Goal: Task Accomplishment & Management: Manage account settings

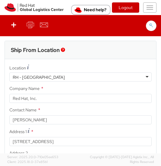
select select
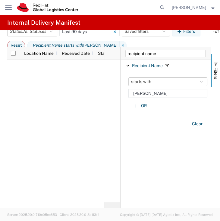
click at [7, 8] on icon at bounding box center [8, 7] width 7 height 5
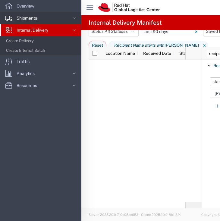
click at [41, 21] on span "Shipments" at bounding box center [29, 18] width 25 height 12
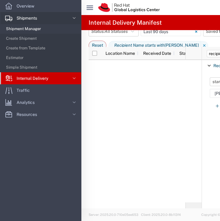
click at [25, 30] on span "Shipment Manager" at bounding box center [41, 29] width 71 height 12
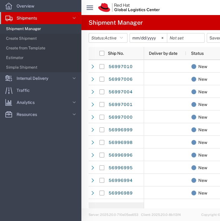
click at [94, 14] on div "main_menu Created with Sketch." at bounding box center [89, 7] width 17 height 15
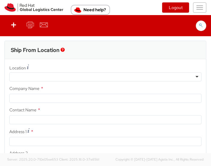
select select "901"
select select
click at [202, 4] on button "Toggle navigation" at bounding box center [199, 7] width 13 height 10
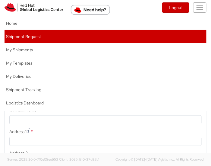
type input "Red Hat, Inc."
type input "[PERSON_NAME]"
type input "[STREET_ADDRESS]"
type input "RALEIGH"
type input "27601"
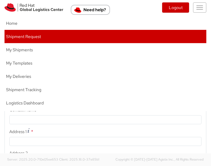
type input "919-754-4950"
type input "[EMAIL_ADDRESS][DOMAIN_NAME]"
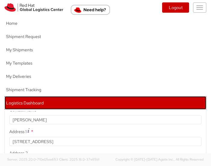
click at [65, 106] on link "Logistics Dashboard" at bounding box center [106, 102] width 202 height 13
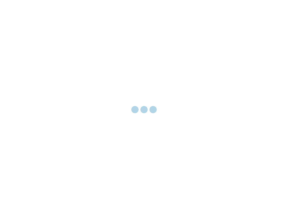
drag, startPoint x: 126, startPoint y: 30, endPoint x: 123, endPoint y: 31, distance: 3.3
click at [123, 31] on div at bounding box center [144, 110] width 288 height 221
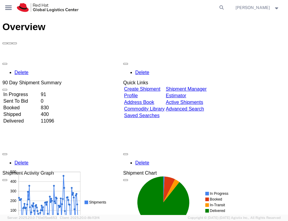
click at [167, 39] on div at bounding box center [143, 41] width 283 height 5
click at [5, 7] on icon at bounding box center [8, 7] width 7 height 5
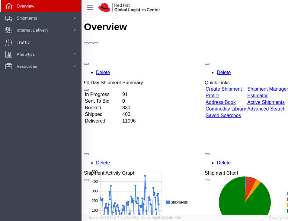
click at [161, 21] on div "Overview" at bounding box center [225, 26] width 283 height 11
click at [64, 20] on link "Shipments" at bounding box center [40, 18] width 81 height 12
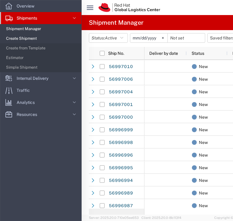
click at [38, 38] on span "Create Shipment" at bounding box center [41, 39] width 71 height 12
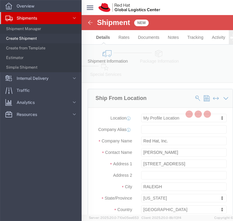
select select
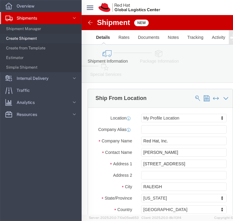
click at [92, 5] on svg-icon "main_menu Created with Sketch." at bounding box center [90, 8] width 7 height 6
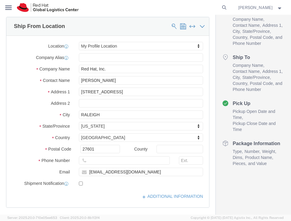
scroll to position [59, 0]
click input "Soojung Mansberger"
type input "Jenna Limon"
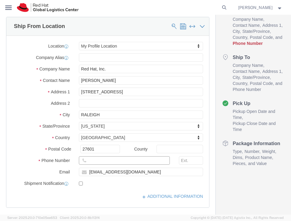
click input "text"
paste input "[PHONE_NUMBER]"
type input "[PHONE_NUMBER]"
click input "[STREET_ADDRESS]"
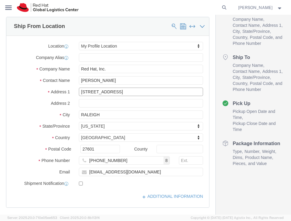
click input "[STREET_ADDRESS]"
paste input "331 Pennsylvania Avenue NW"
type input "[STREET_ADDRESS][US_STATE]"
select select
click input "RALEIGH"
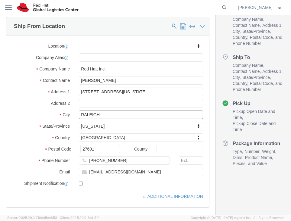
click input "RALEIGH"
type input "[US_STATE]"
type input "D"
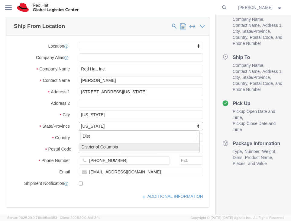
type input "Distr"
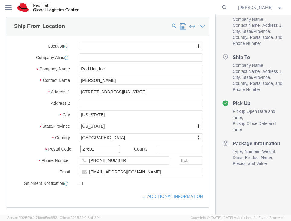
paste input "0004"
type input "20004"
click input "[EMAIL_ADDRESS][DOMAIN_NAME]"
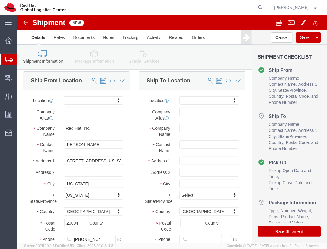
scroll to position [18, 0]
type input "[EMAIL_ADDRESS][DOMAIN_NAME]"
click input "text"
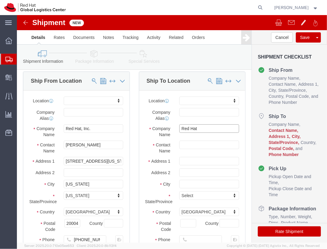
type input "Red Hat"
type input "Soojung"
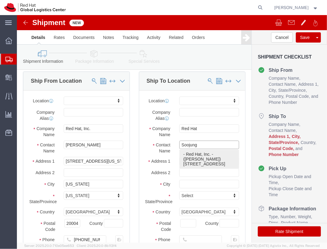
click p "- Red Hat, Inc. - (Soojung Mansberger) 100 East Davie Street, 1S426, RALEIGH, N…"
select select "38014"
select select "NC"
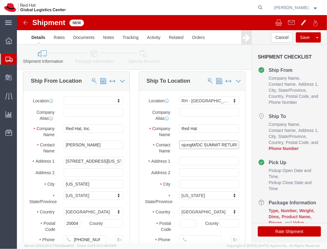
scroll to position [0, 8]
click input "SoojungM/DC SUMMIT RETURN"
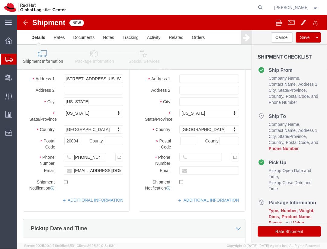
scroll to position [96, 0]
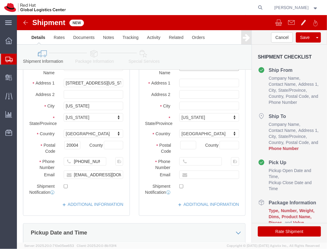
type input "SoojungM/DC SC RETURN"
click div "Postal Code"
click input "text"
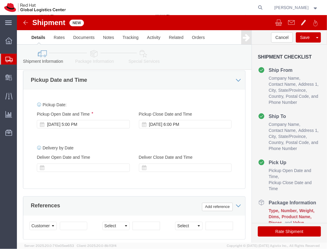
scroll to position [250, 0]
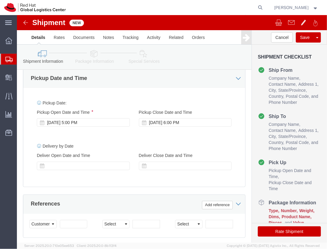
type input "6266325371"
click icon
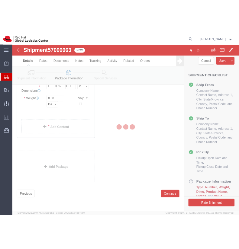
scroll to position [13, 0]
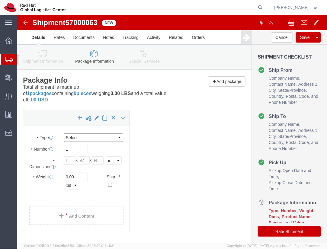
click select "Select Case(s) Crate(s) Envelope Large Box Medium Box PAK Skid(s) Small Box Sma…"
select select "YRPK"
click select "Select Case(s) Crate(s) Envelope Large Box Medium Box PAK Skid(s) Small Box Sma…"
click div "1 x Your Packaging Package Type Select Case(s) Crate(s) Envelope Large Box Medi…"
click input "text"
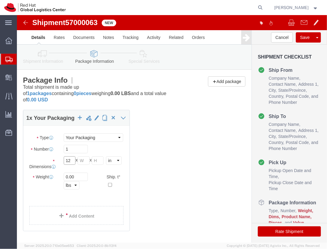
type input "12"
type input "10"
type input "8"
click div "1 x Your Packaging Package Type Select Case(s) Crate(s) Envelope Large Box Medi…"
click input "0.00"
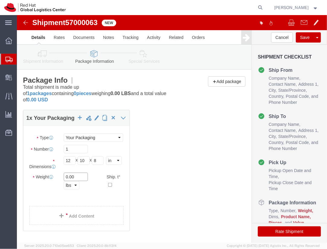
click input "0.00"
click link "Add Content"
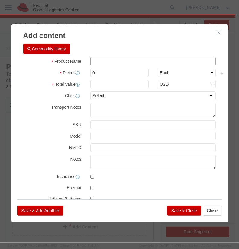
click input "text"
click icon "button"
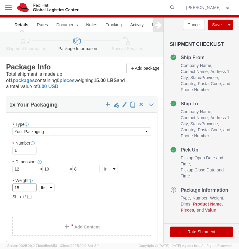
click input "15"
click link "Add Content"
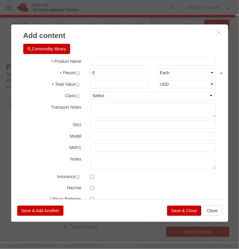
click icon "button"
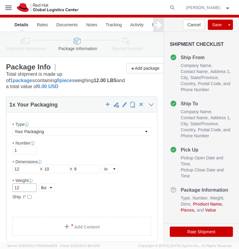
click input "12"
type input "13"
click link "Add Content"
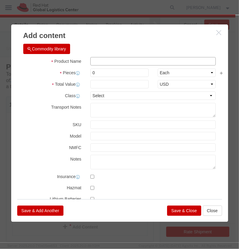
click input "text"
click div "Commodity library"
click input "IPAds, chargers"
type input "IPAds, chargers, ipad stands"
type input "7"
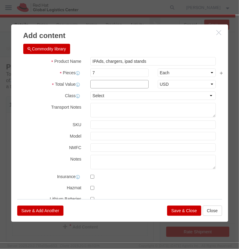
click input "text"
type input "1500"
click button "Save & Close"
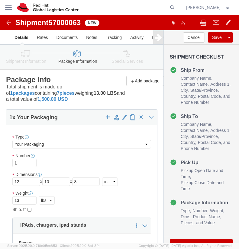
scroll to position [138, 0]
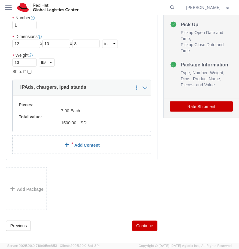
click link "Add Content"
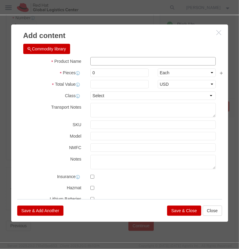
click input "text"
click icon "button"
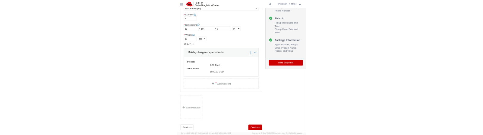
scroll to position [128, 0]
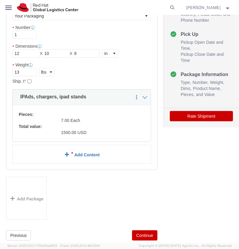
click link "Add Content"
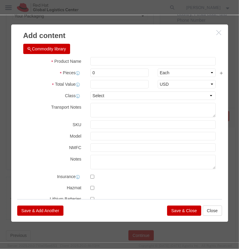
click h3 "Add content"
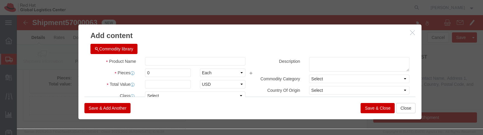
drag, startPoint x: 457, startPoint y: 100, endPoint x: 458, endPoint y: 73, distance: 27.8
click div
drag, startPoint x: 456, startPoint y: 100, endPoint x: 463, endPoint y: 68, distance: 33.6
click div
click input "text"
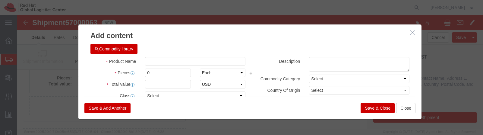
click icon "button"
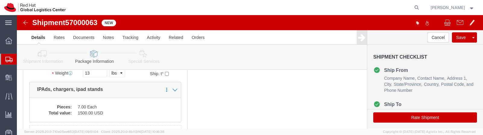
scroll to position [107, 0]
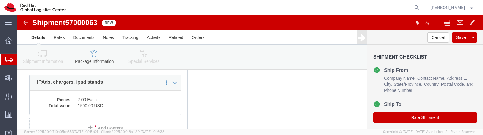
click div "1 x Your Packaging Package Type Select Case(s) Crate(s) Envelope Large Box Medi…"
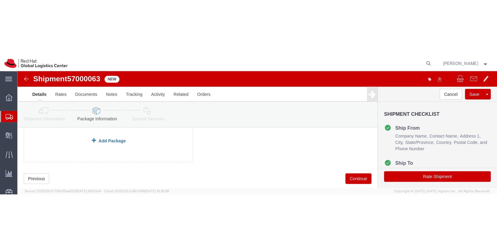
scroll to position [196, 0]
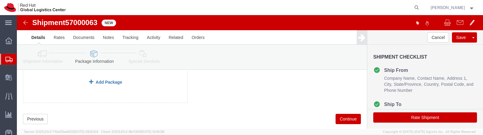
click link "Add Package"
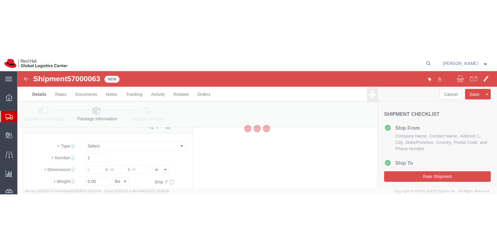
scroll to position [134, 0]
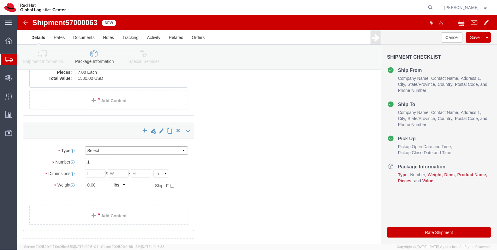
click select "Select Case(s) Crate(s) Envelope Large Box Medium Box PAK Skid(s) Small Box Sma…"
select select "YRPK"
click select "Select Case(s) Crate(s) Envelope Large Box Medium Box PAK Skid(s) Small Box Sma…"
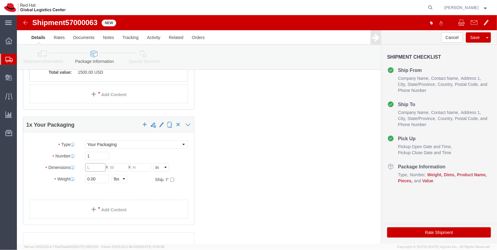
click input "text"
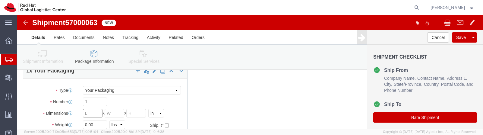
scroll to position [200, 0]
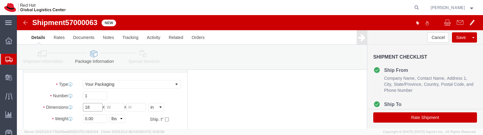
type input "18"
type input "16"
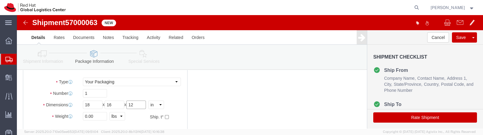
type input "12"
click input "0.00"
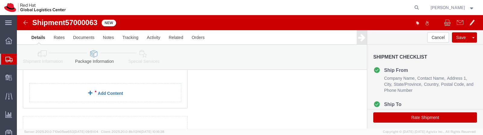
type input "30"
click link "Add Content"
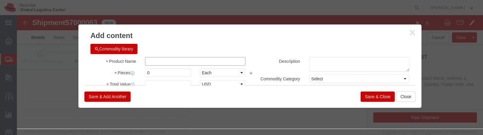
click input "text"
type input "printers,"
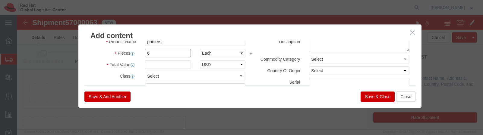
scroll to position [20, 0]
type input "6"
click input "text"
type input "1"
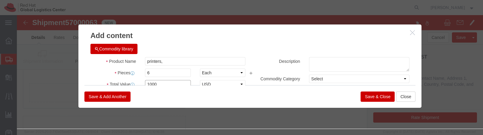
type input "1000"
click input "printers,"
type input "printers, routers, splitter"
click button "Save & Close"
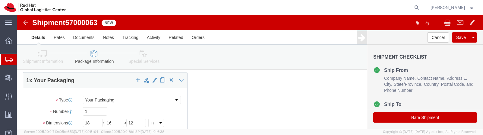
scroll to position [181, 0]
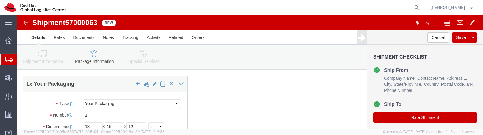
click div "1 x Your Packaging Package Type Select Case(s) Crate(s) Envelope Large Box Medi…"
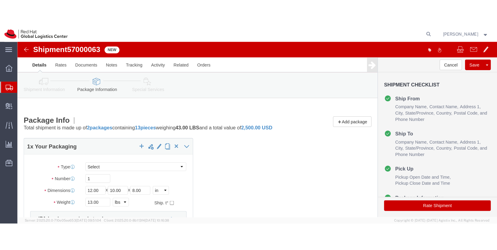
scroll to position [0, 0]
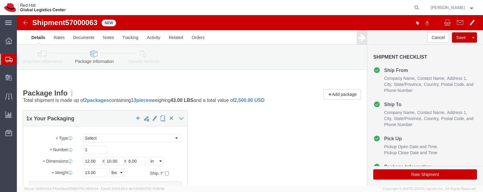
click icon
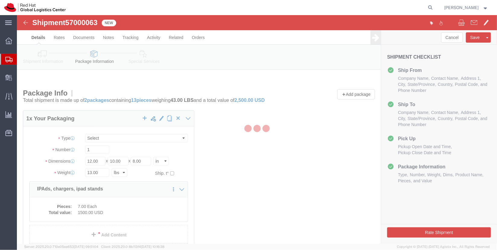
select select
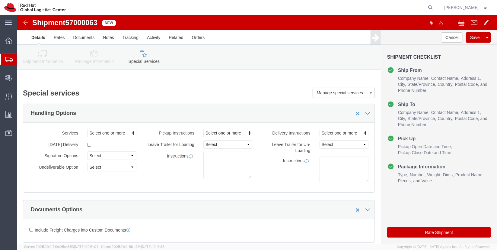
select select "COSTCENTER"
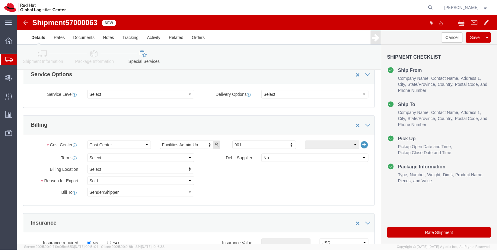
scroll to position [291, 0]
type input "512"
click button "Rate Shipment"
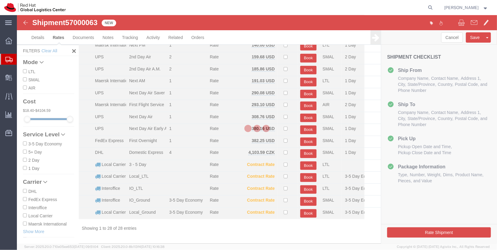
scroll to position [181, 0]
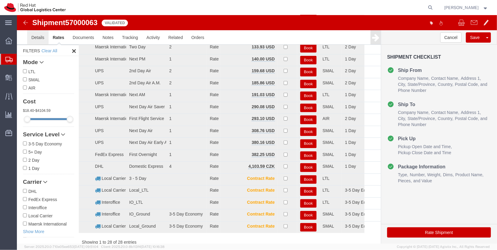
click at [40, 42] on link "Details" at bounding box center [37, 37] width 21 height 14
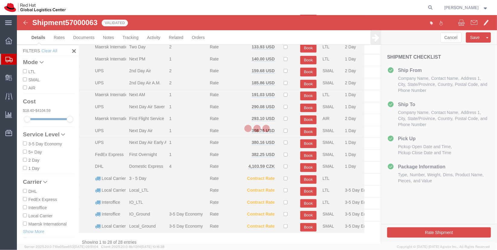
select select "38014"
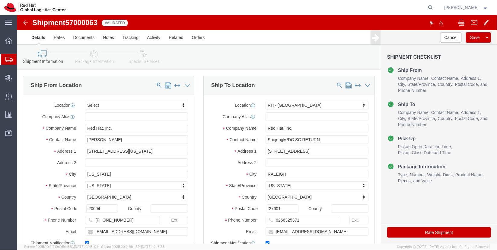
click button "Rate Shipment"
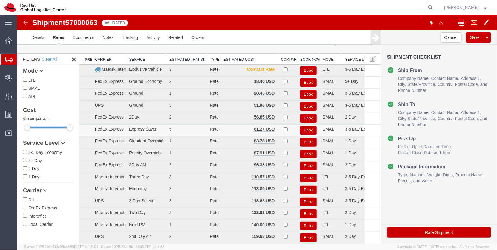
scroll to position [17, 0]
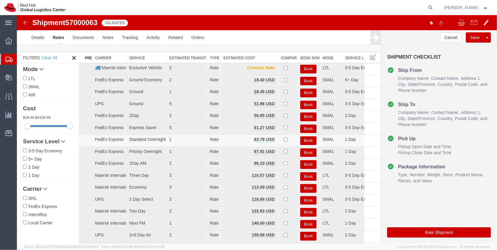
click at [288, 142] on button "Book" at bounding box center [308, 140] width 16 height 9
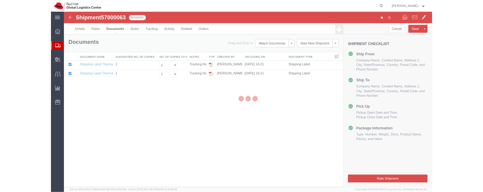
scroll to position [0, 0]
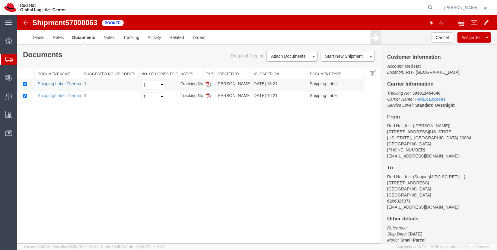
click at [67, 82] on link "Shipping Label Thermal" at bounding box center [59, 83] width 45 height 5
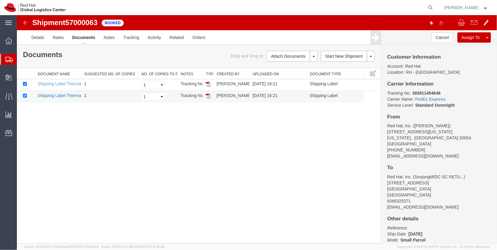
drag, startPoint x: 243, startPoint y: 18, endPoint x: 69, endPoint y: 95, distance: 190.5
click at [69, 95] on link "Shipping Label Thermal" at bounding box center [59, 95] width 45 height 5
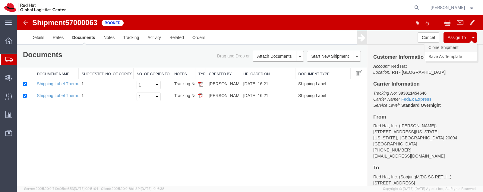
click at [288, 48] on link "Clone Shipment" at bounding box center [451, 47] width 52 height 9
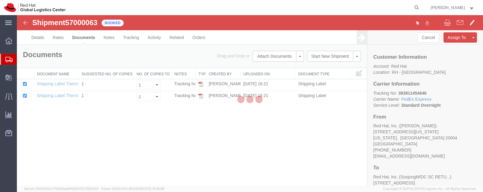
select select "38014"
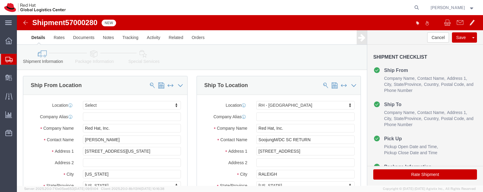
click link "Package Information"
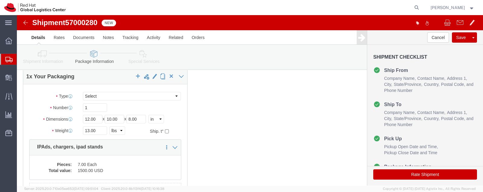
scroll to position [27, 0]
click input "12.00"
type input "24"
type input "16"
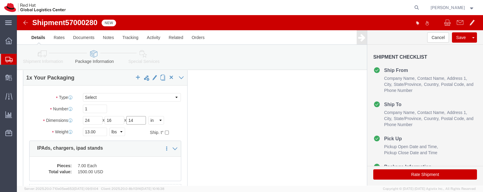
type input "14"
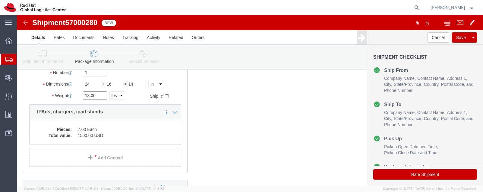
click input "13.00"
type input "20"
click div "1 x Your Packaging Package Type Select Case(s) Crate(s) Envelope Large Box Medi…"
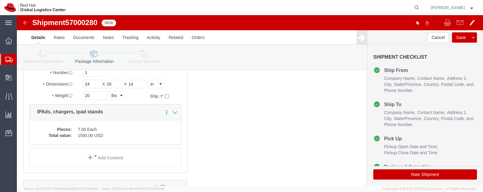
scroll to position [36, 0]
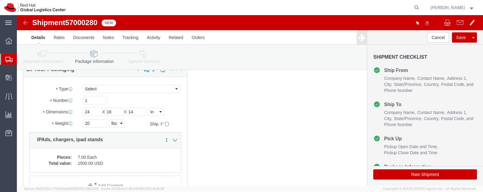
click at [0, 0] on span "Shipment Manager" at bounding box center [0, 0] width 0 height 0
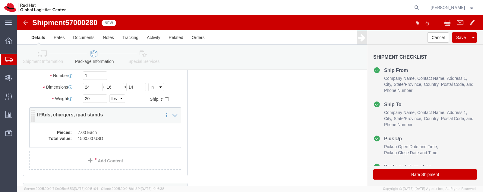
click div "Pieces: 7.00 Each Total value: 1500.00 USD"
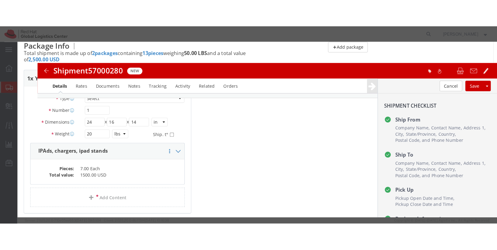
scroll to position [60, 0]
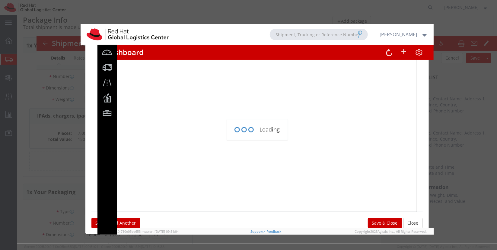
click div "Loading"
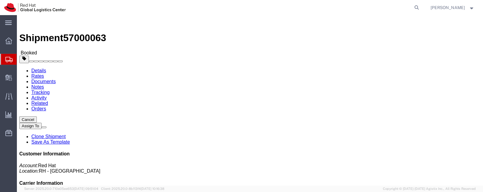
click link "Clone Shipment"
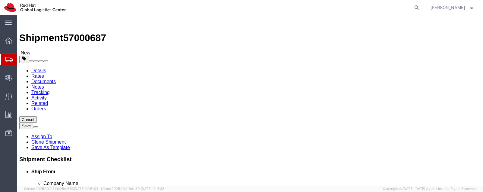
select select
select select "38014"
click h3 "Shipment Checklist"
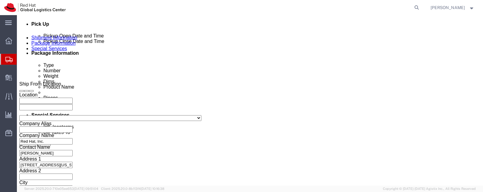
scroll to position [284, 0]
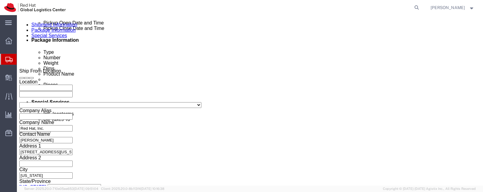
click link "Package Information"
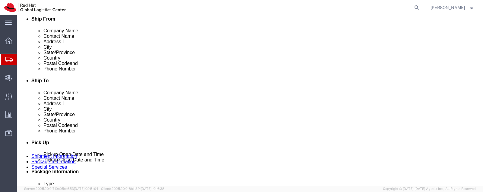
scroll to position [164, 0]
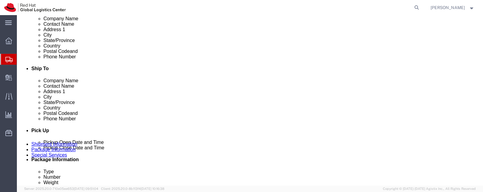
click span "button"
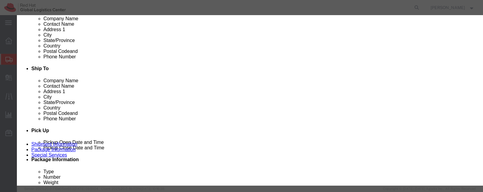
click button "Yes"
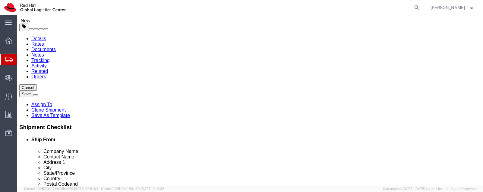
scroll to position [48, 0]
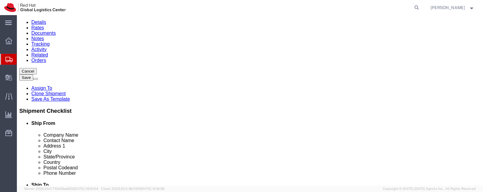
click input "13.00"
type input "5"
click div "Pieces: 7.00 Each Total value: 1500.00 USD"
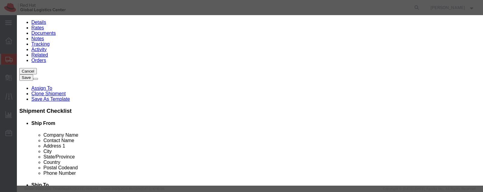
click input "7.00"
click input "IPAds, chargers, ipad stands"
type input "Services Ipad"
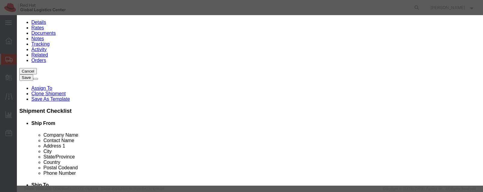
type input "1"
click input "214.29"
type input "355"
click button "Save & Close"
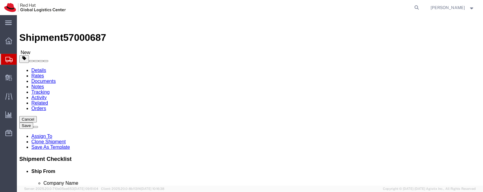
scroll to position [1, 0]
click link "Special Services"
click icon
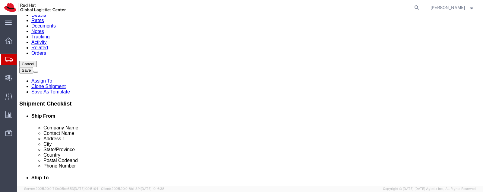
click button "Rate Shipment"
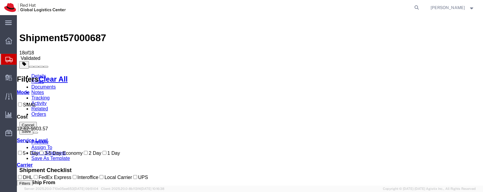
scroll to position [11, 0]
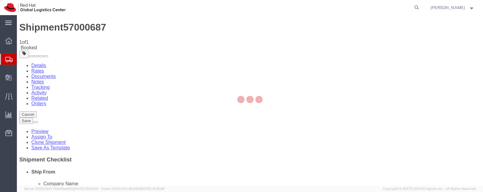
scroll to position [0, 0]
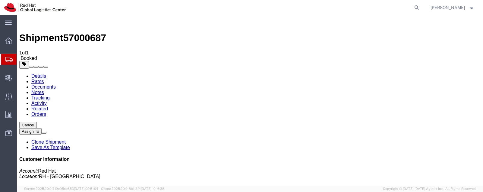
drag, startPoint x: 69, startPoint y: 83, endPoint x: 138, endPoint y: 30, distance: 87.2
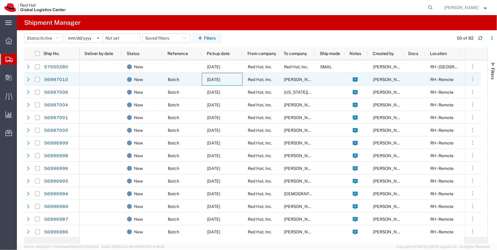
click at [220, 75] on div "10/01/2025" at bounding box center [222, 79] width 41 height 13
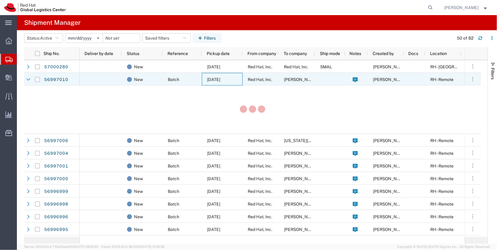
click at [210, 66] on span "[DATE]" at bounding box center [213, 66] width 13 height 5
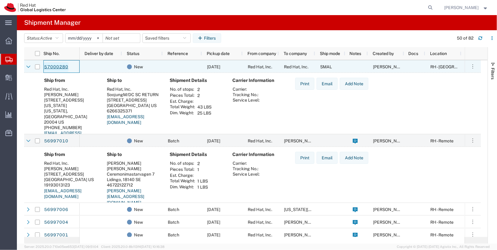
click at [59, 64] on link "57000280" at bounding box center [56, 67] width 25 height 10
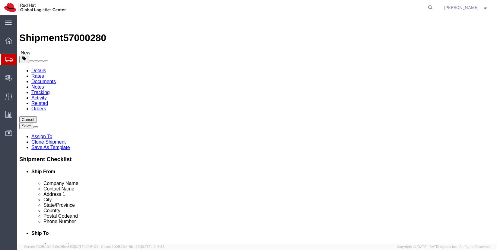
select select
select select "38014"
click icon
click input "12.00"
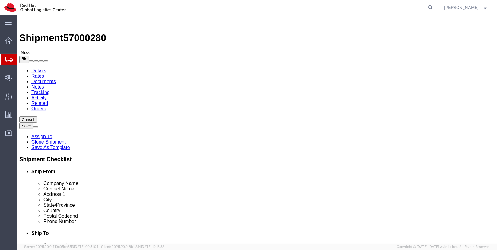
click input "12.00"
type input "24"
type input "16"
type input "14"
type input "20"
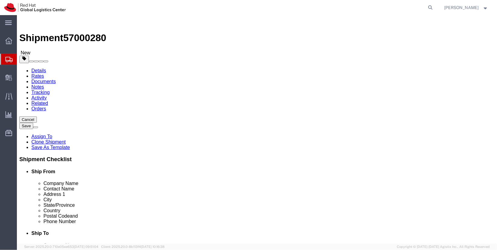
click dd "1500.00 USD"
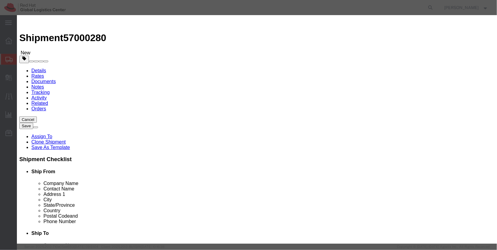
click input "IPAds, chargers, ipad stands"
type input "bags, cards"
type input "100"
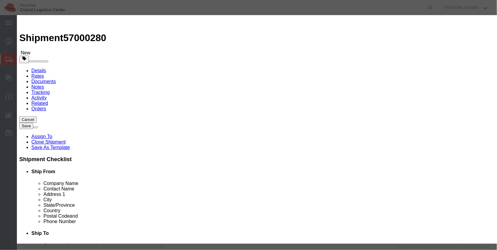
click input "21428.57"
type input "100"
click button "Save & Close"
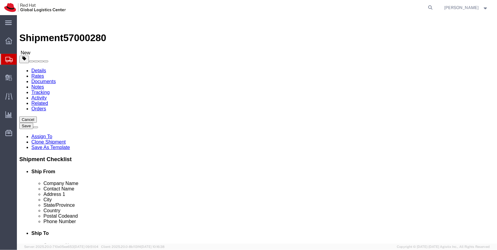
click div "Save in commodity library Clone this content Delete this content printers, rout…"
click dd "6.00 Each"
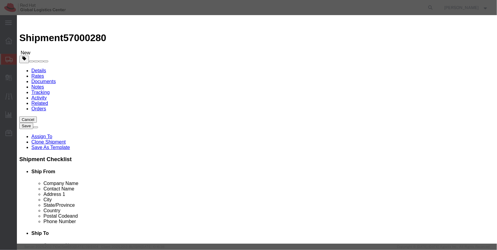
click input "printers, routers, splitter"
type input "S"
type input "Banner"
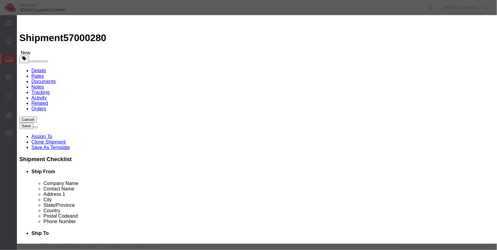
type input "1"
type input "166.67"
type input "355"
click button "Save & Close"
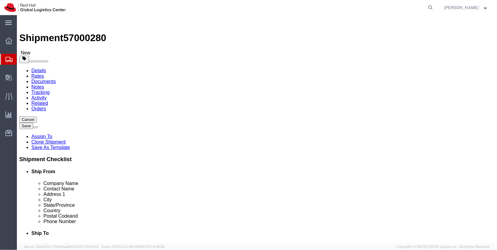
click input "18.00"
type input "34"
type input "15"
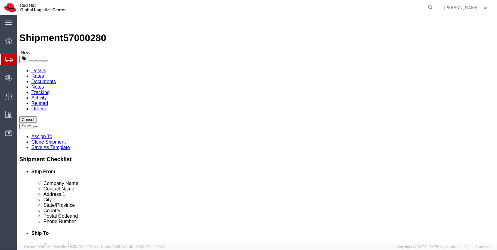
type input "3"
type input "13"
click input "30.00"
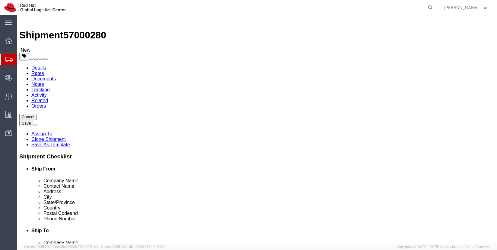
scroll to position [2, 0]
click link "Special Services"
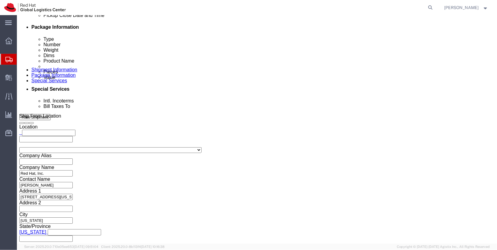
scroll to position [297, 0]
click button "Rate Shipment"
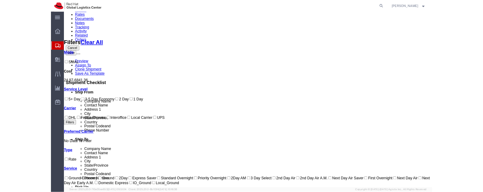
scroll to position [0, 0]
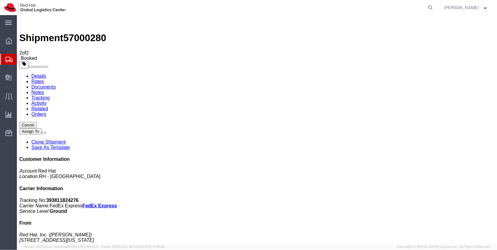
drag, startPoint x: 61, startPoint y: 82, endPoint x: 72, endPoint y: 92, distance: 14.8
drag, startPoint x: 73, startPoint y: 93, endPoint x: 245, endPoint y: 22, distance: 185.6
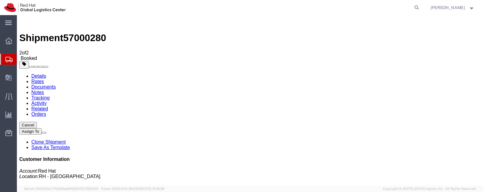
click at [66, 139] on link "Clone Shipment" at bounding box center [48, 141] width 34 height 5
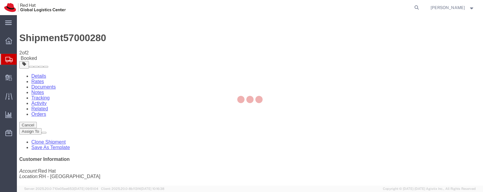
select select "38014"
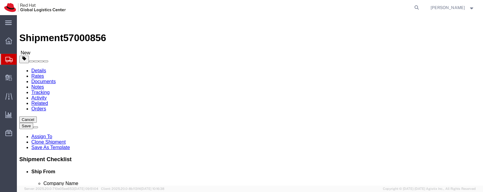
click icon
click input "24.00"
type input "12"
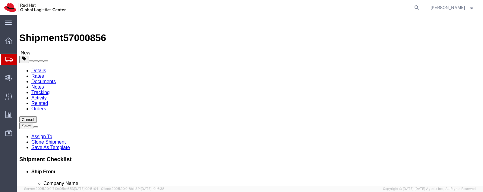
type input "10"
type input "8"
click div "20.00 Select kgs lbs"
click input "20.00"
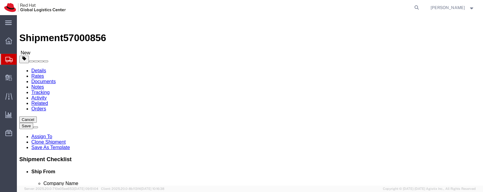
click input "20.00"
type input "10"
click div "1 x Your Packaging Package Type Select Case(s) Crate(s) Envelope Large Box Medi…"
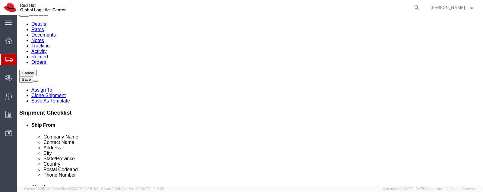
scroll to position [47, 0]
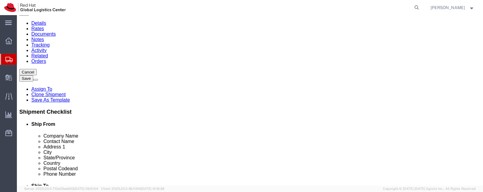
click dd "100.00 USD"
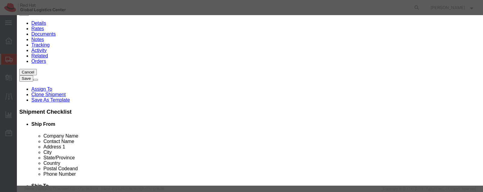
click input "bags, cards"
type input "Swag"
click input "100.00"
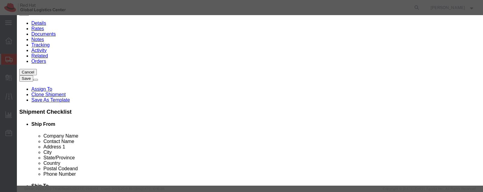
click input "100.00"
type input "50"
click button "Save & Close"
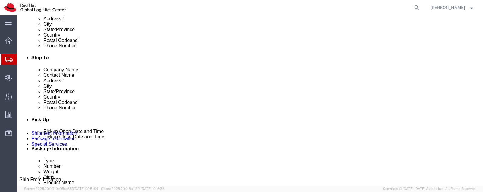
scroll to position [175, 0]
click span "button"
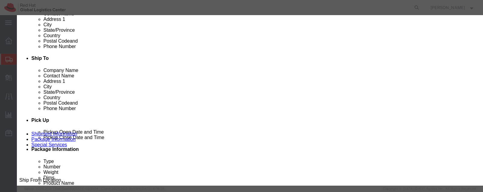
click button "Yes"
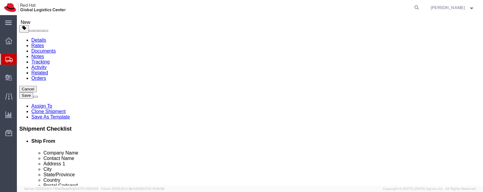
scroll to position [0, 0]
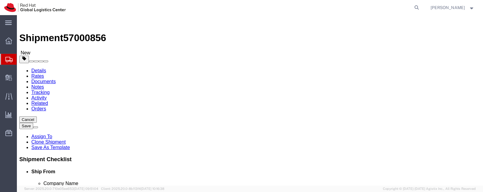
click link "Special Services"
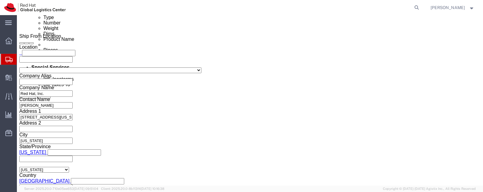
scroll to position [319, 0]
click icon
click div "Rate Shipment"
click button "Rate Shipment"
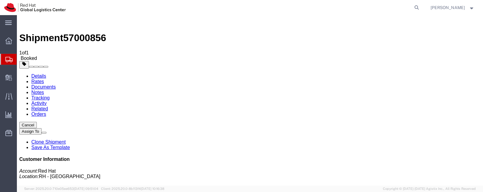
drag, startPoint x: 70, startPoint y: 82, endPoint x: 140, endPoint y: 40, distance: 82.1
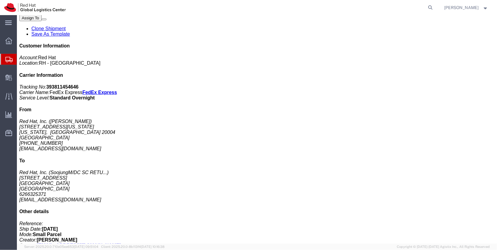
scroll to position [112, 0]
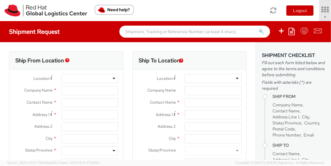
select select "901"
type input "Red Hat, Inc."
type input "[PERSON_NAME]"
type input "100 East Davie Street"
type input "RALEIGH"
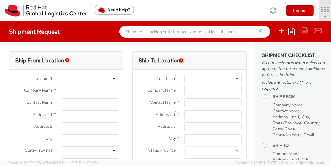
type input "27601"
type input "919-754-4950"
type input "solee@redhat.com"
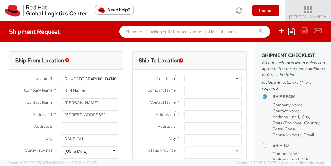
select select
click at [294, 11] on icon at bounding box center [308, 9] width 53 height 8
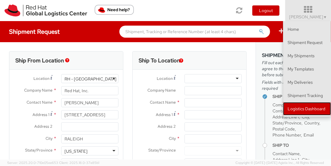
click at [295, 109] on link "Logistics Dashboard" at bounding box center [307, 108] width 48 height 13
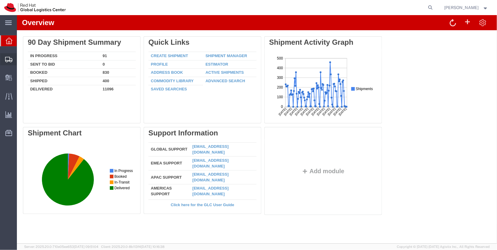
click at [0, 0] on span "Shipment Manager" at bounding box center [0, 0] width 0 height 0
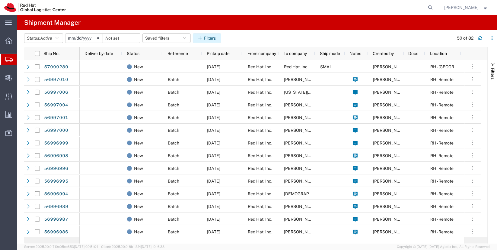
click at [209, 37] on button "Filters" at bounding box center [207, 38] width 28 height 10
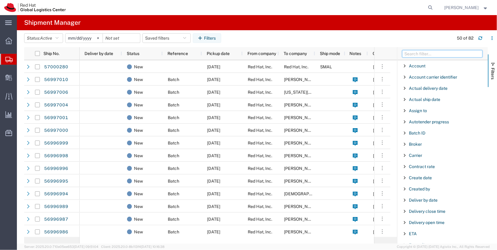
click at [420, 56] on input "Filter Columns Input" at bounding box center [442, 53] width 80 height 7
type input "d"
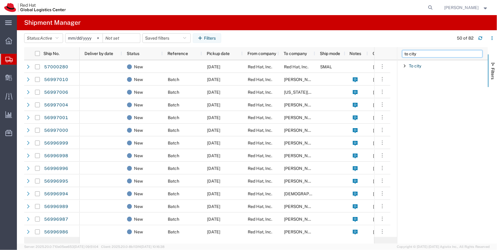
type input "to city"
click at [416, 63] on div "To city" at bounding box center [442, 65] width 91 height 11
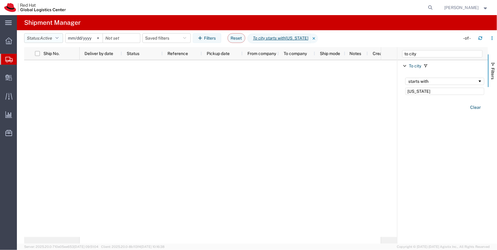
type input "[US_STATE]"
click at [55, 38] on button "Status: Active" at bounding box center [43, 38] width 39 height 10
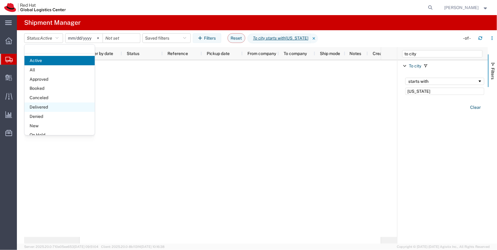
click at [55, 106] on span "Delivered" at bounding box center [59, 106] width 70 height 9
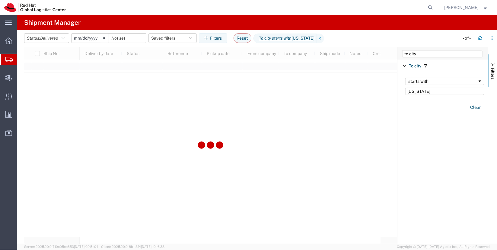
click at [92, 36] on input "[DATE]" at bounding box center [90, 37] width 37 height 9
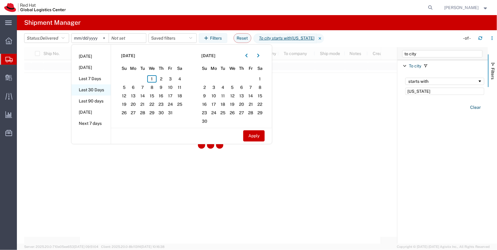
click at [100, 90] on li "Last 30 Days" at bounding box center [91, 89] width 39 height 11
type input "[DATE]"
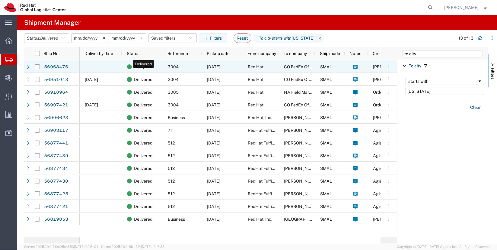
click at [144, 62] on span "Delivered" at bounding box center [143, 66] width 18 height 13
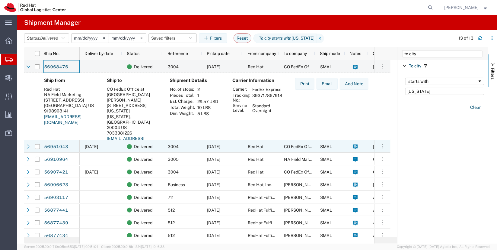
click at [98, 145] on span "[DATE]" at bounding box center [91, 146] width 13 height 5
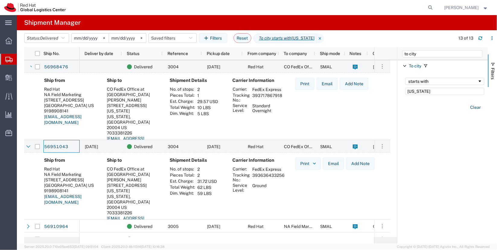
scroll to position [68, 0]
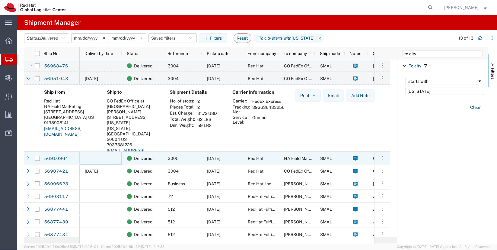
click at [100, 161] on div at bounding box center [101, 157] width 42 height 13
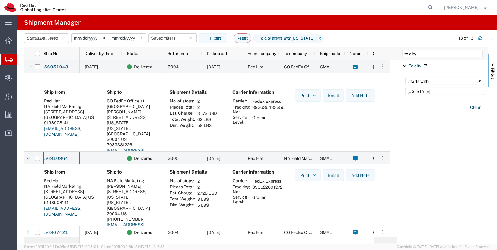
scroll to position [128, 0]
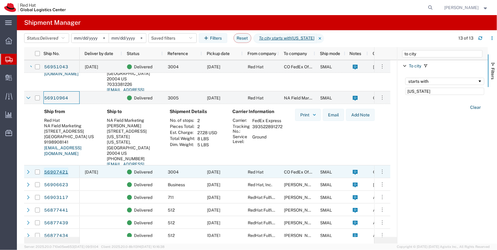
click at [58, 170] on link "56907421" at bounding box center [56, 172] width 25 height 10
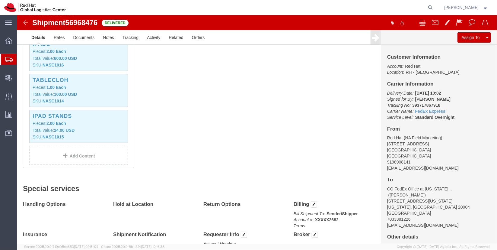
scroll to position [193, 0]
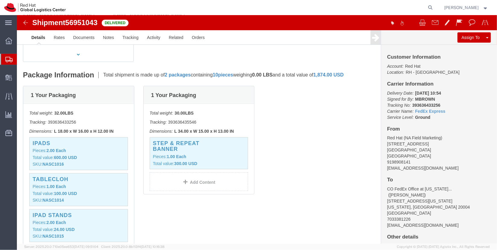
scroll to position [94, 0]
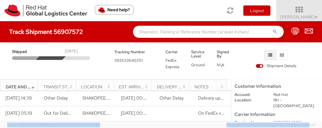
drag, startPoint x: 319, startPoint y: 127, endPoint x: 318, endPoint y: 157, distance: 29.6
click at [318, 127] on html "annexa Batch Shipping Guide Created with Sketch. calendar Created with Sketch." at bounding box center [161, 64] width 322 height 128
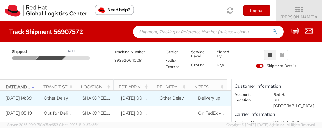
click at [174, 97] on span "Other Delay" at bounding box center [172, 98] width 24 height 6
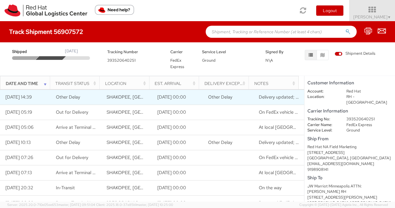
click at [245, 91] on td "Other Delay" at bounding box center [227, 97] width 51 height 15
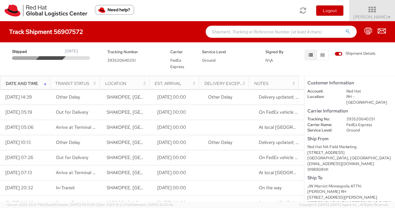
click at [119, 56] on div "Tracking Number 393520640251" at bounding box center [134, 55] width 63 height 15
copy span "393520640251"
